Goal: Transaction & Acquisition: Download file/media

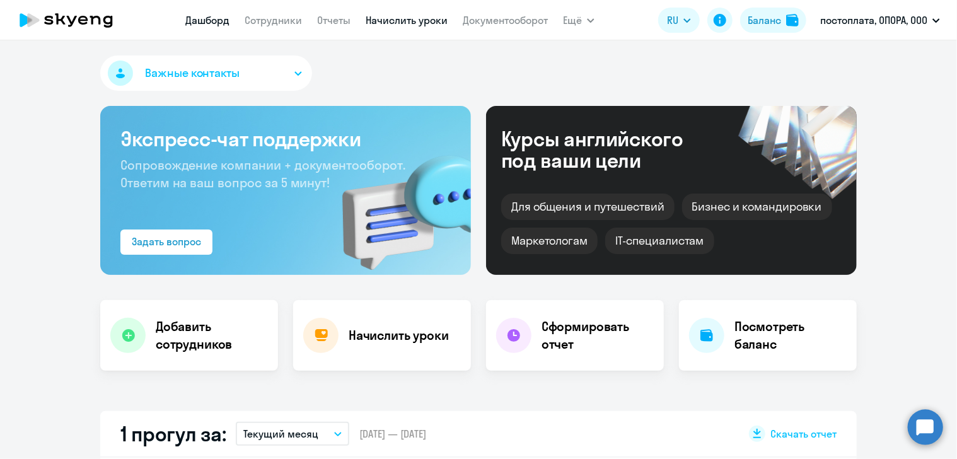
select select "30"
click at [521, 24] on link "Документооборот" at bounding box center [505, 20] width 85 height 13
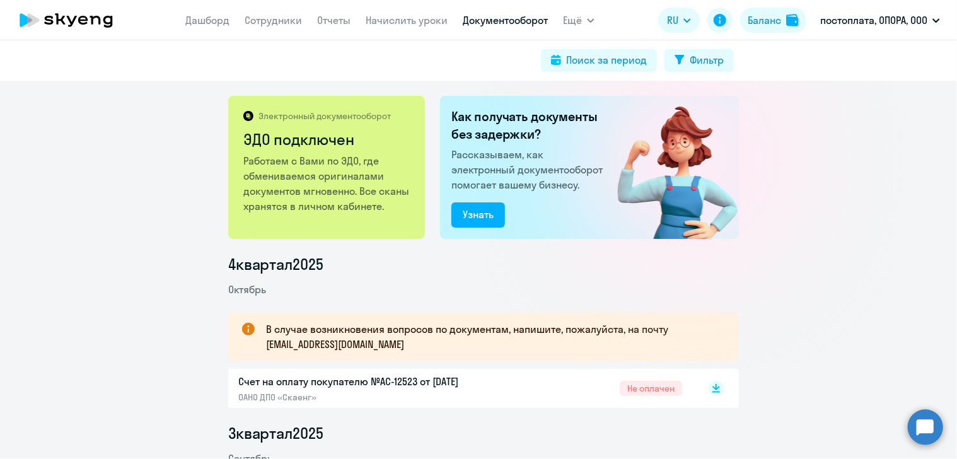
scroll to position [63, 0]
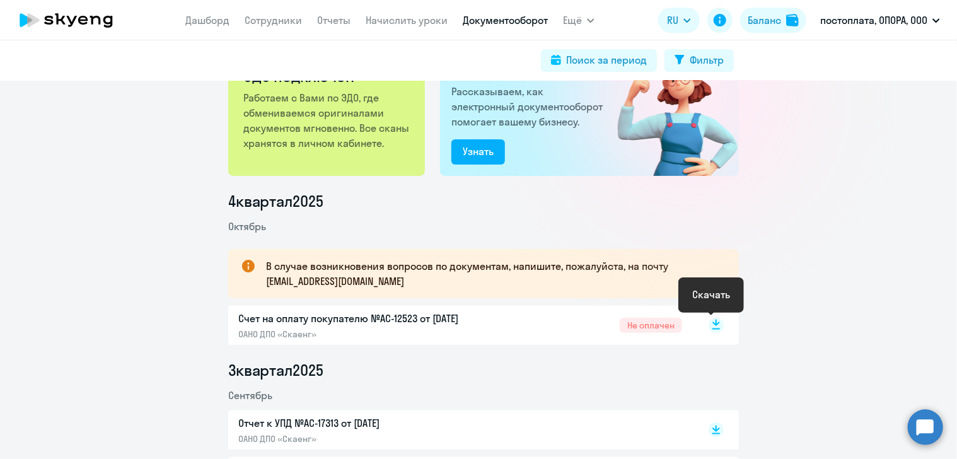
click at [711, 326] on rect at bounding box center [715, 325] width 15 height 15
